Goal: Information Seeking & Learning: Learn about a topic

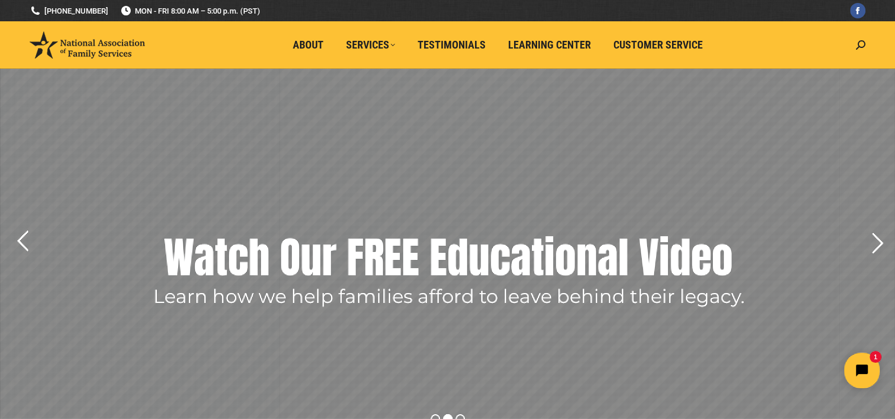
click at [421, 256] on rs-layer "Watch Our FREE Educational Video" at bounding box center [448, 257] width 569 height 59
click at [421, 263] on rs-layer "Watch Our FREE Educational Video" at bounding box center [448, 257] width 569 height 59
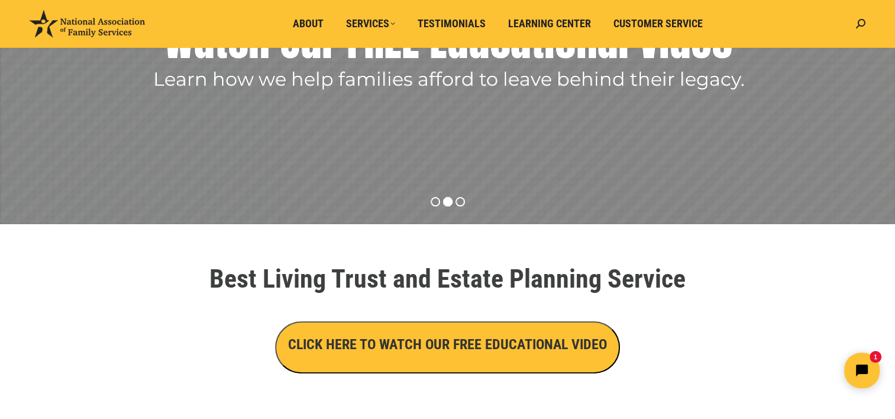
scroll to position [237, 0]
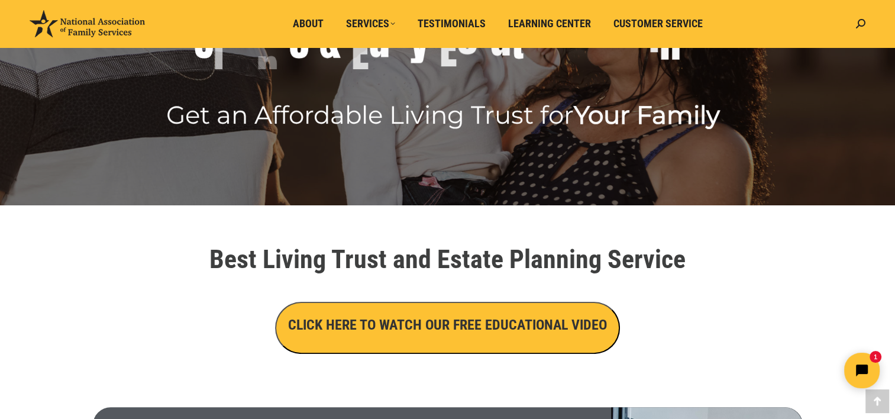
click at [412, 329] on h3 "CLICK HERE TO WATCH OUR FREE EDUCATIONAL VIDEO" at bounding box center [447, 325] width 319 height 20
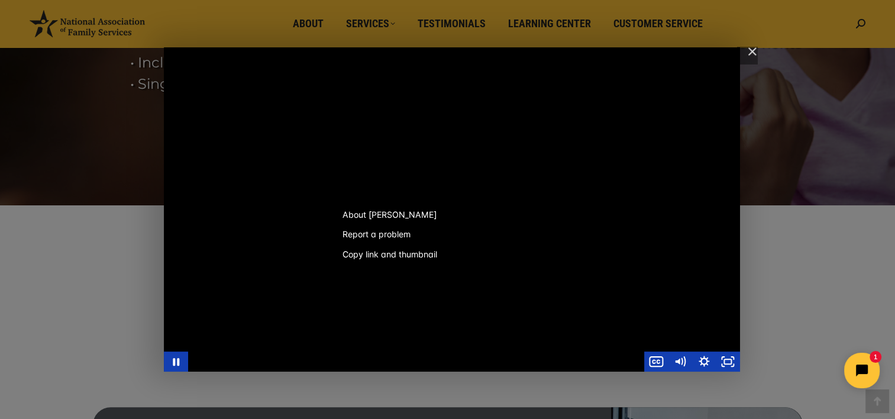
click at [357, 254] on button "Copy link and thumbnail" at bounding box center [390, 254] width 115 height 20
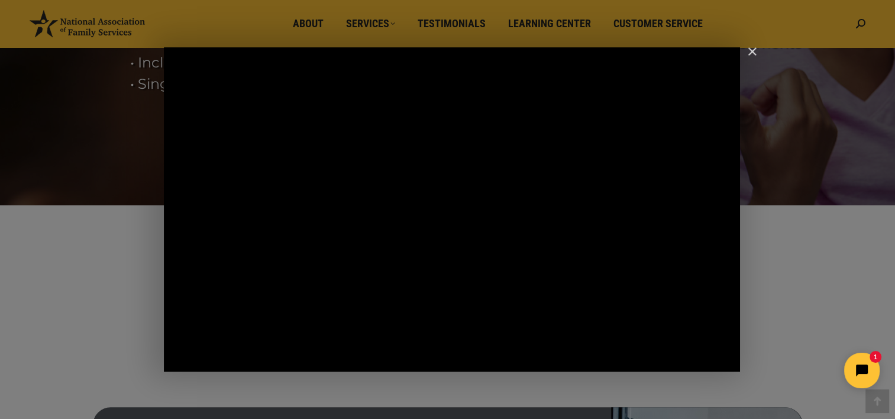
click at [845, 0] on div at bounding box center [447, 0] width 895 height 0
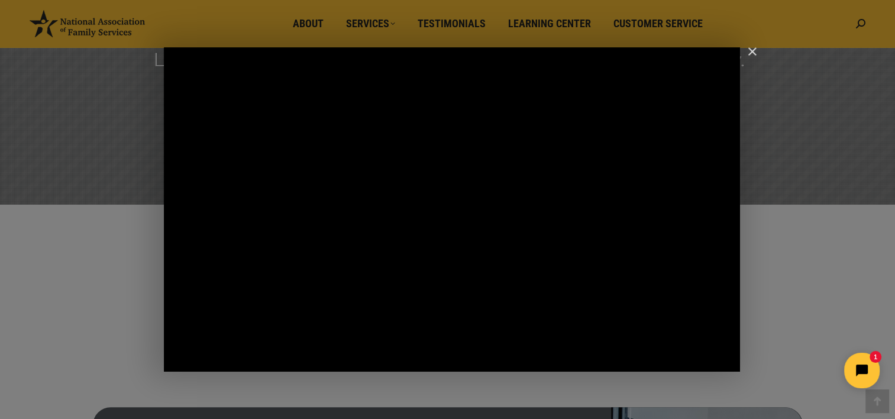
click at [727, 360] on html "1" at bounding box center [788, 371] width 204 height 56
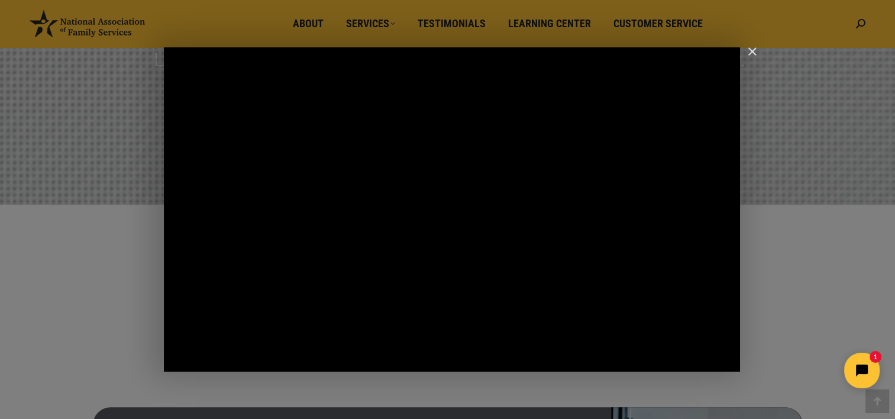
click at [727, 360] on html "1" at bounding box center [788, 371] width 204 height 56
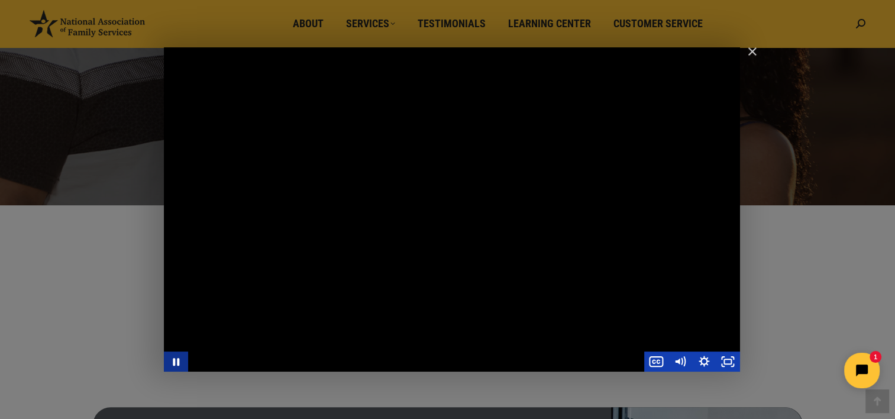
click at [175, 361] on icon "Pause" at bounding box center [176, 362] width 7 height 8
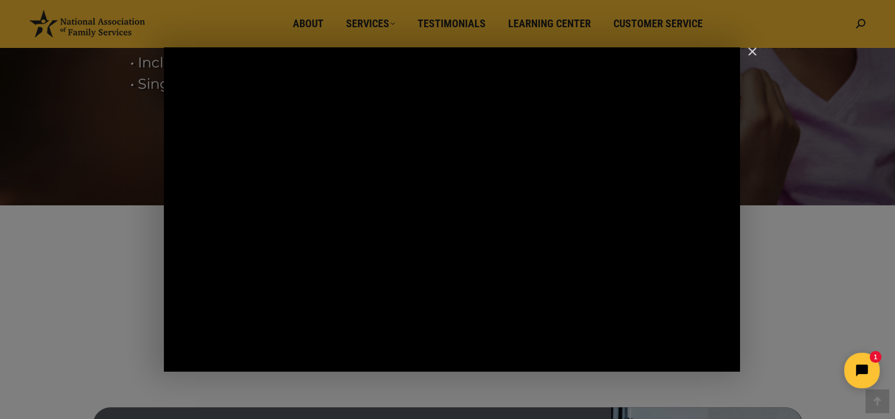
click at [728, 362] on html "1" at bounding box center [788, 371] width 204 height 56
click at [730, 362] on html "1" at bounding box center [788, 371] width 204 height 56
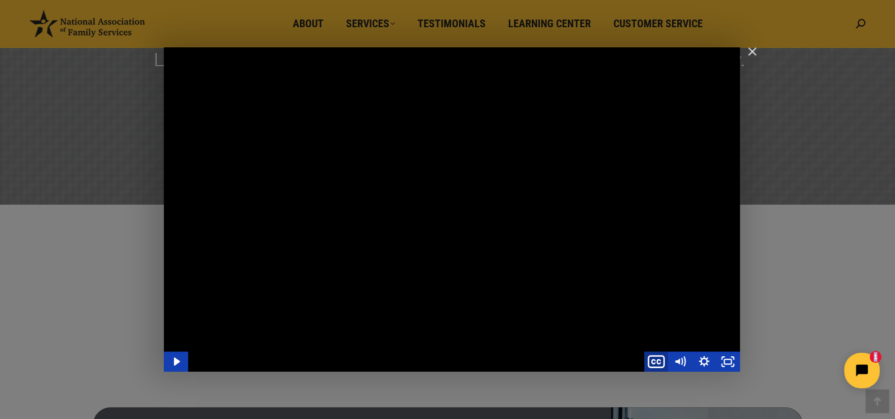
click at [656, 360] on icon "Show captions menu" at bounding box center [656, 361] width 29 height 24
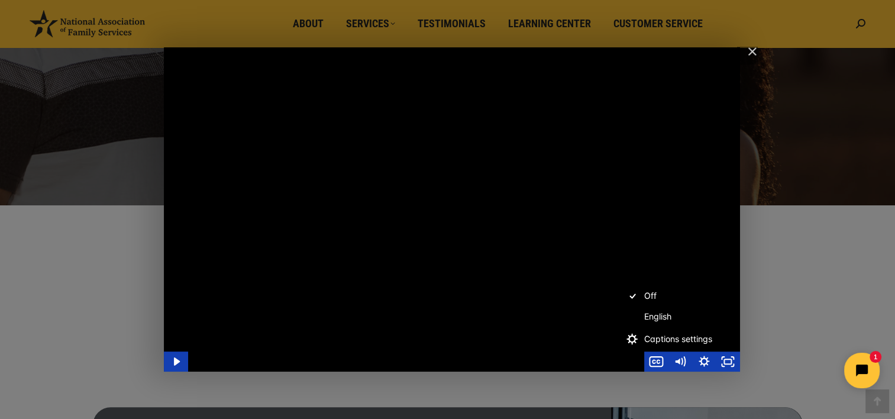
click at [730, 362] on html "1" at bounding box center [788, 371] width 204 height 56
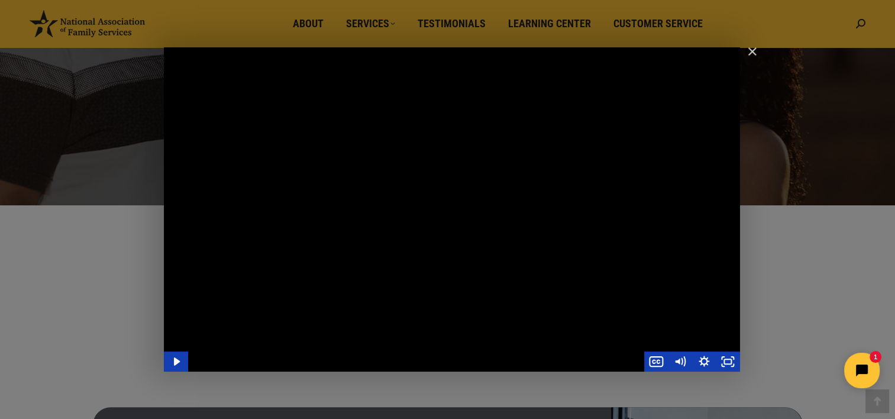
click at [728, 363] on html "1" at bounding box center [788, 371] width 204 height 56
click at [175, 362] on icon "Play Video" at bounding box center [177, 361] width 6 height 8
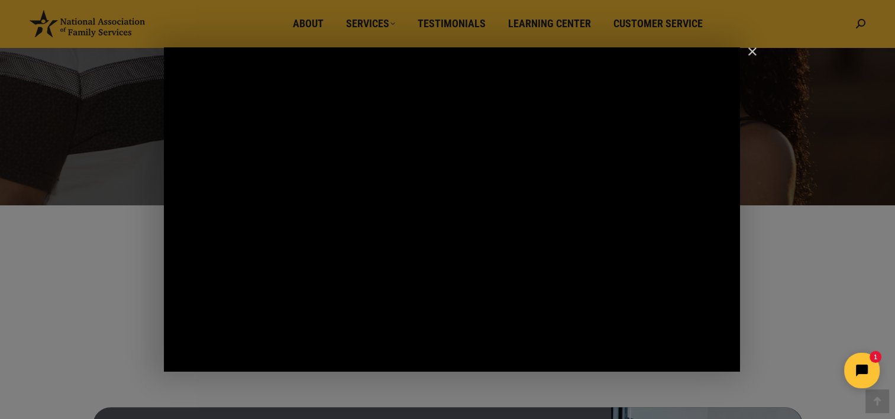
click at [751, 50] on img "Close" at bounding box center [747, 57] width 20 height 20
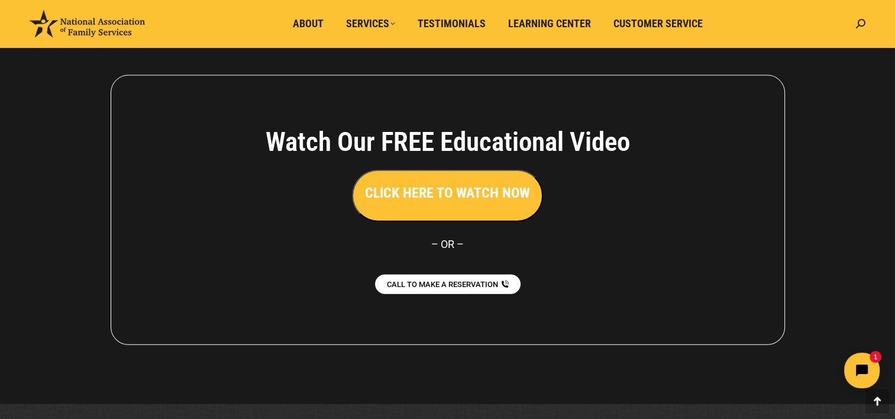
scroll to position [2688, 0]
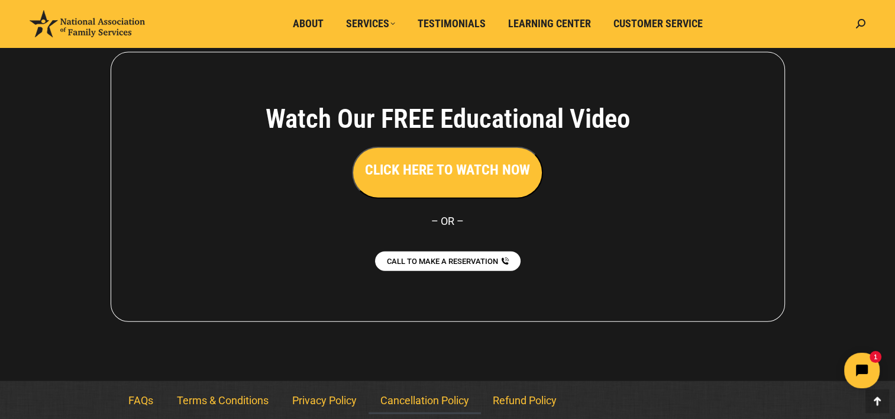
click at [430, 400] on link "Cancellation Policy" at bounding box center [425, 400] width 112 height 27
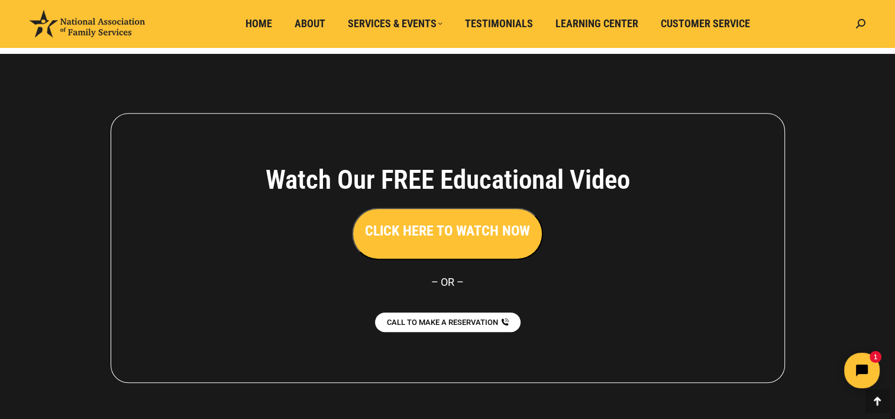
scroll to position [592, 0]
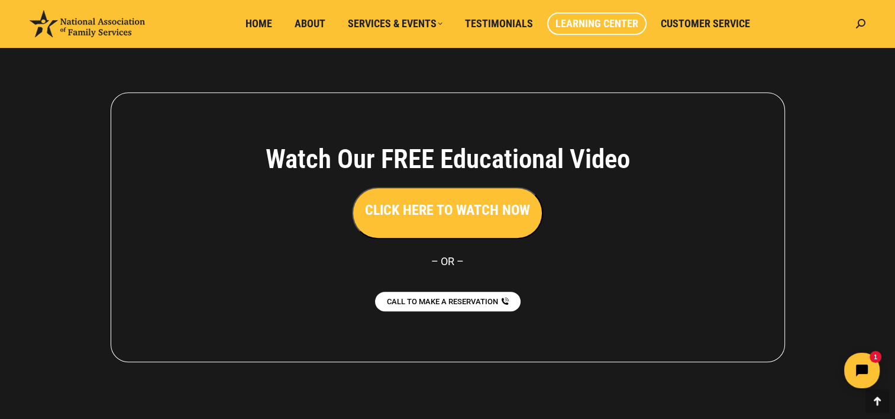
click at [599, 25] on span "Learning Center" at bounding box center [597, 23] width 83 height 13
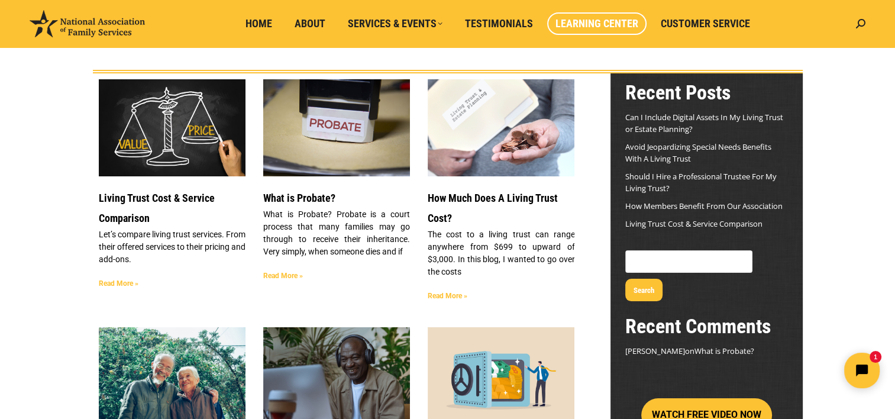
scroll to position [118, 0]
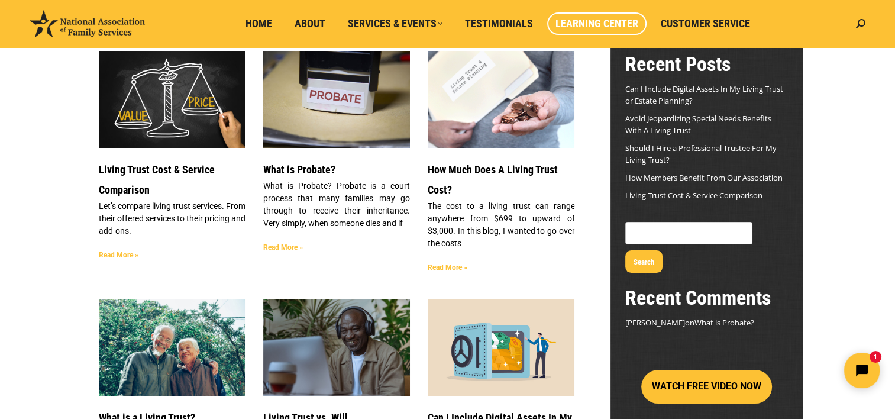
click at [320, 124] on img at bounding box center [336, 99] width 149 height 99
